Goal: Task Accomplishment & Management: Manage account settings

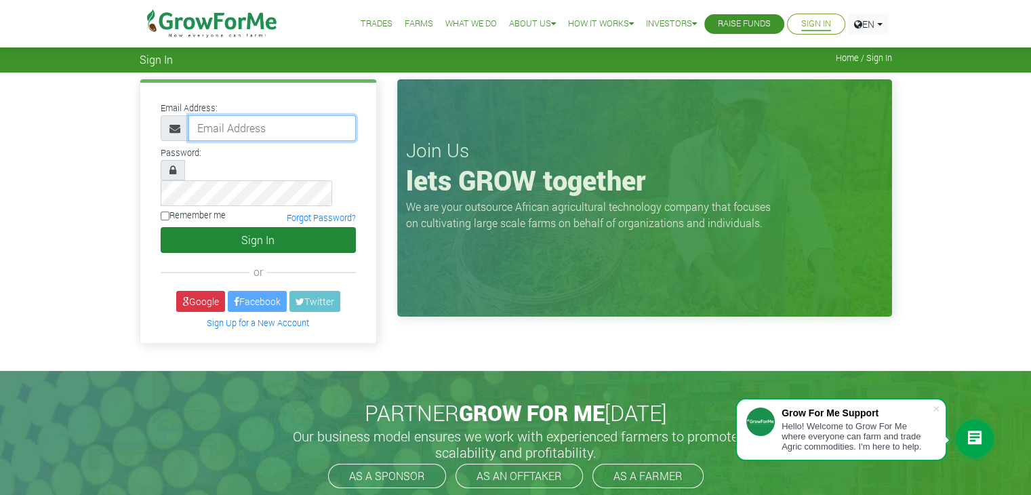
type input "[PERSON_NAME][EMAIL_ADDRESS][DOMAIN_NAME]"
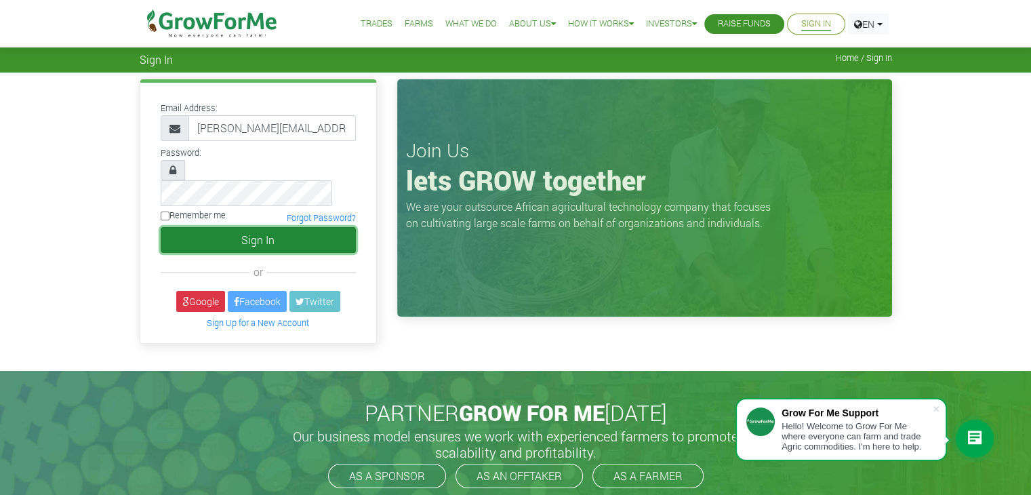
click at [283, 227] on button "Sign In" at bounding box center [258, 240] width 195 height 26
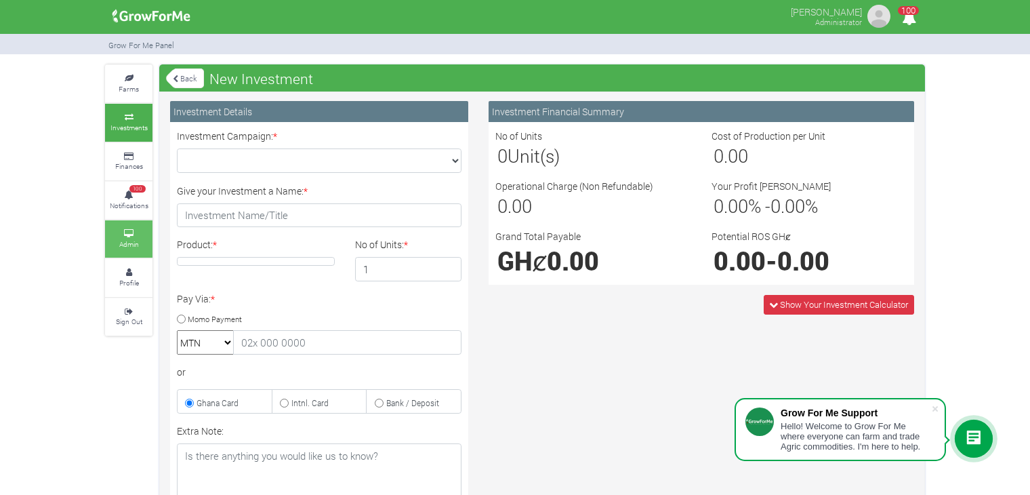
click at [132, 247] on small "Admin" at bounding box center [129, 243] width 20 height 9
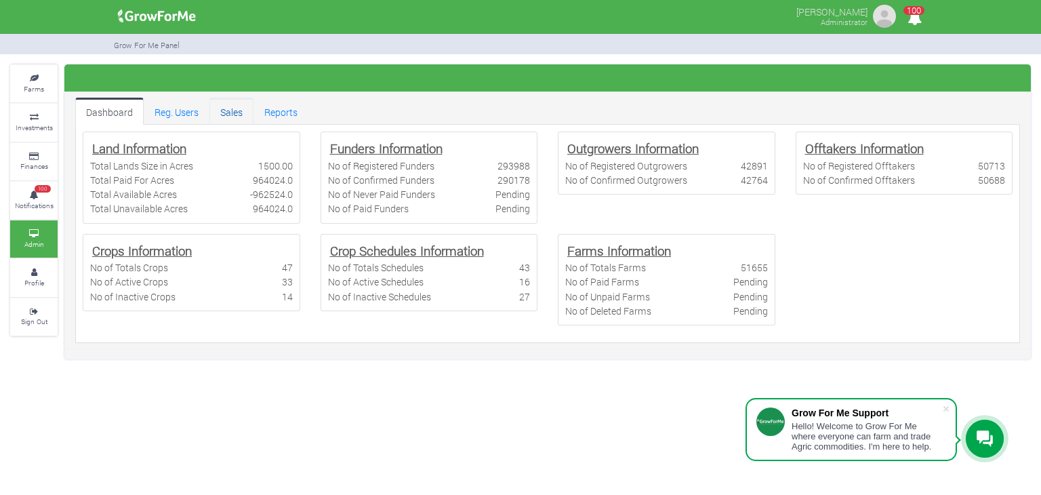
click at [239, 116] on link "Sales" at bounding box center [231, 111] width 44 height 27
